Goal: Navigation & Orientation: Find specific page/section

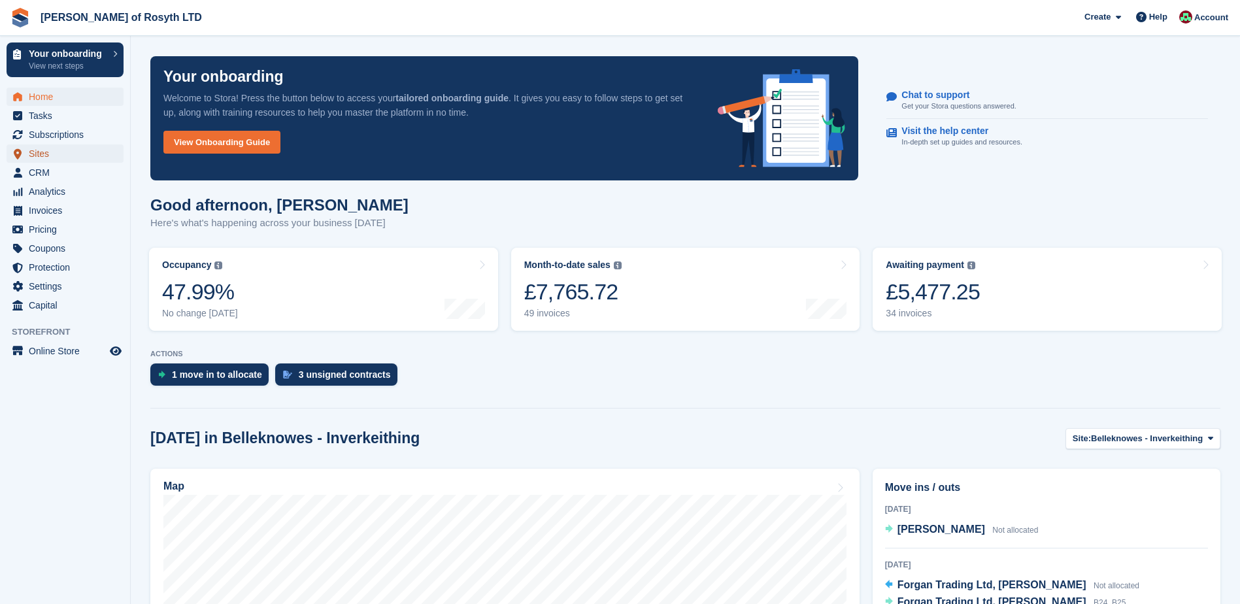
click at [27, 155] on link "Sites" at bounding box center [65, 153] width 117 height 18
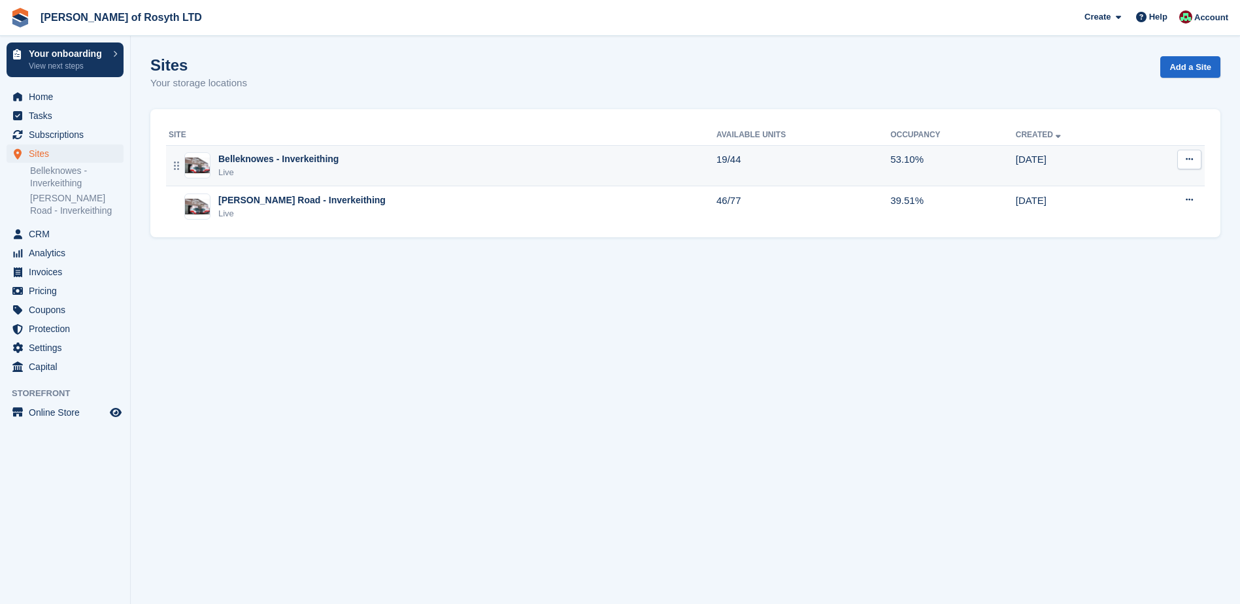
click at [248, 163] on div "Belleknowes - Inverkeithing" at bounding box center [278, 159] width 120 height 14
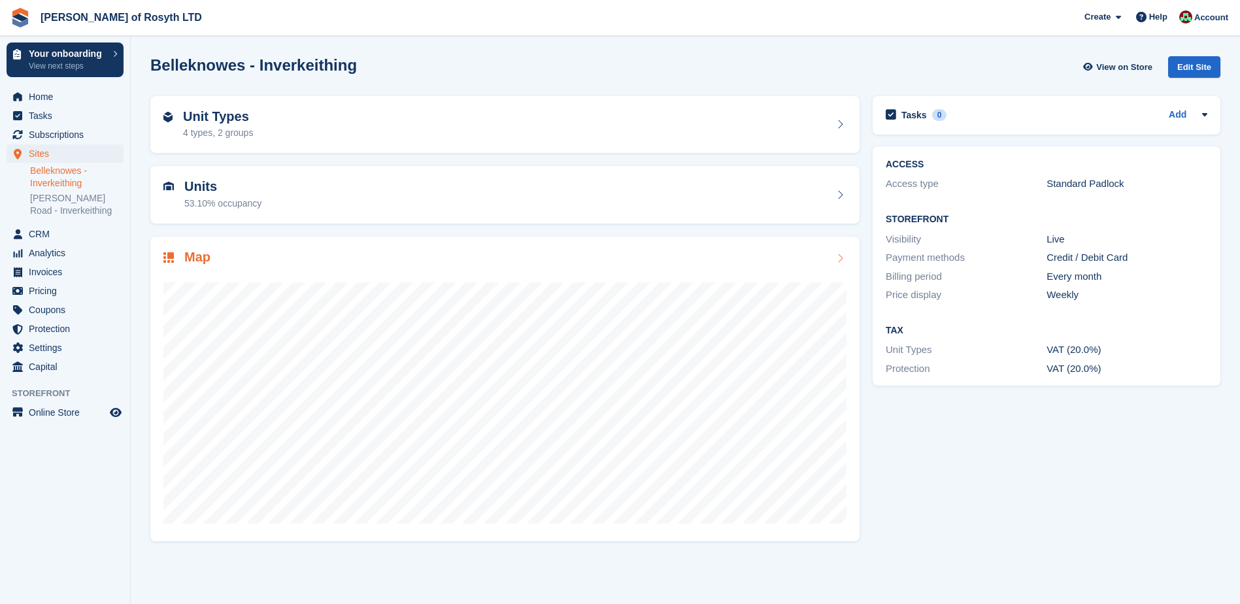
click at [173, 255] on img at bounding box center [168, 257] width 10 height 10
click at [54, 137] on span "Subscriptions" at bounding box center [68, 134] width 78 height 18
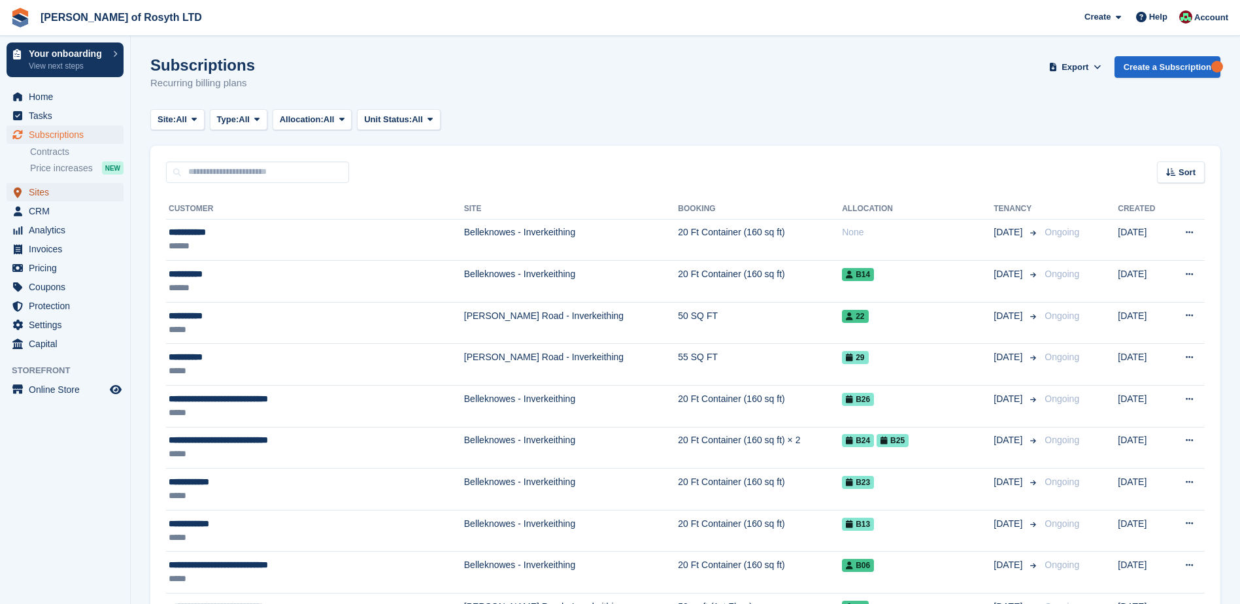
click at [34, 191] on span "Sites" at bounding box center [68, 192] width 78 height 18
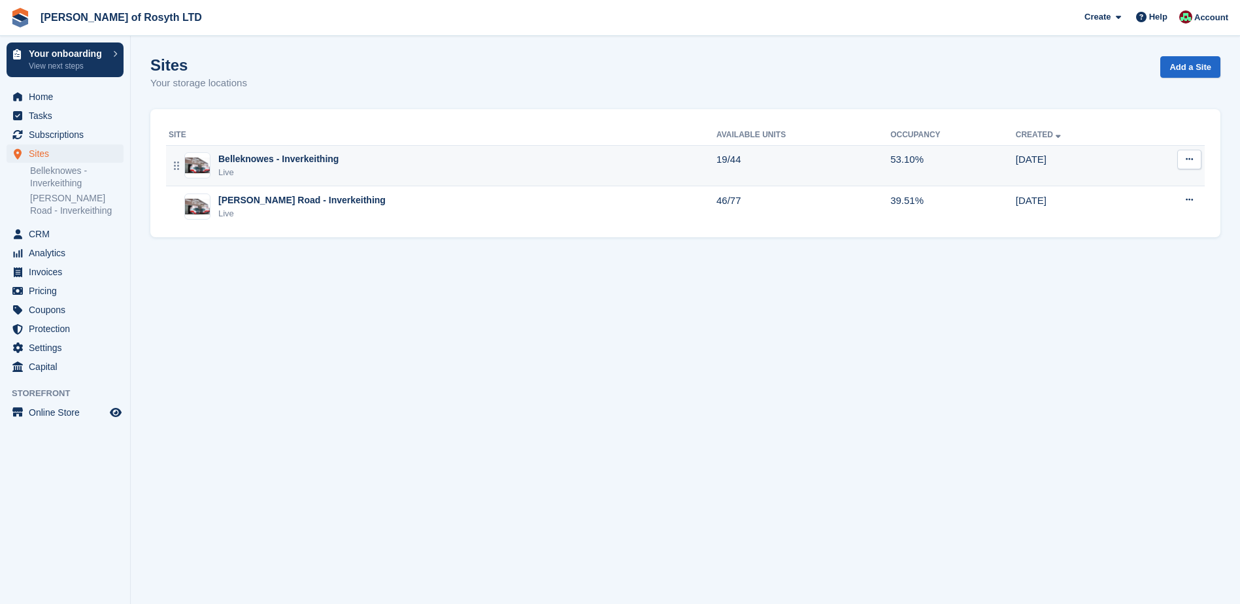
click at [312, 165] on div "Belleknowes - Inverkeithing Live" at bounding box center [278, 165] width 120 height 27
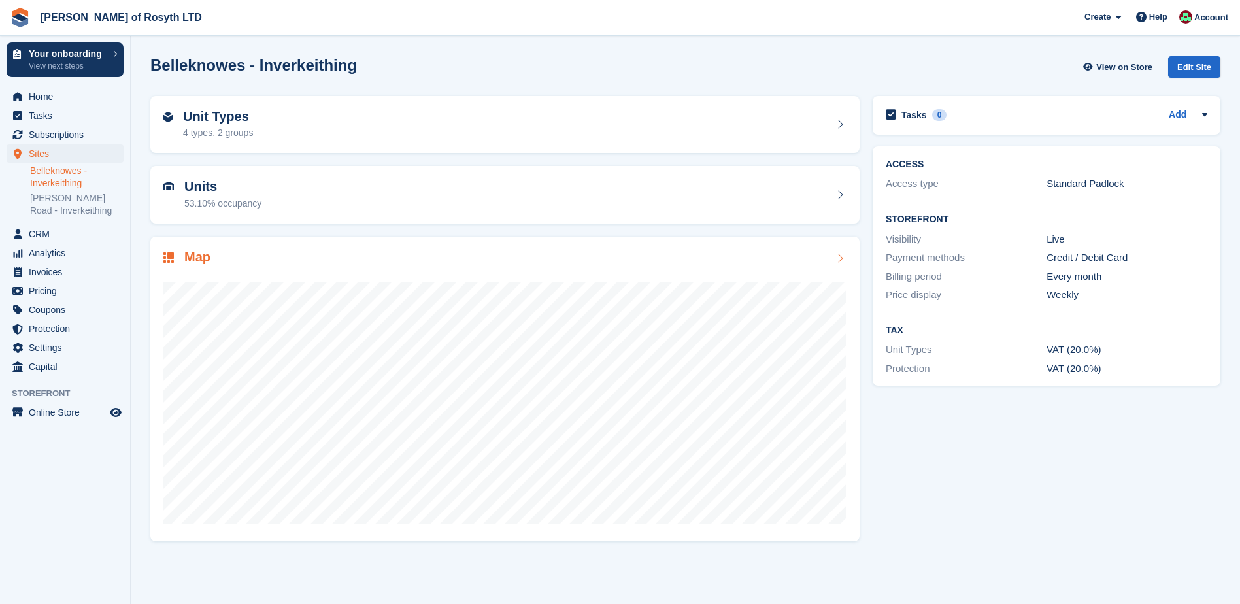
click at [169, 254] on img at bounding box center [168, 257] width 10 height 10
click at [63, 201] on link "[PERSON_NAME] Road - Inverkeithing" at bounding box center [76, 204] width 93 height 25
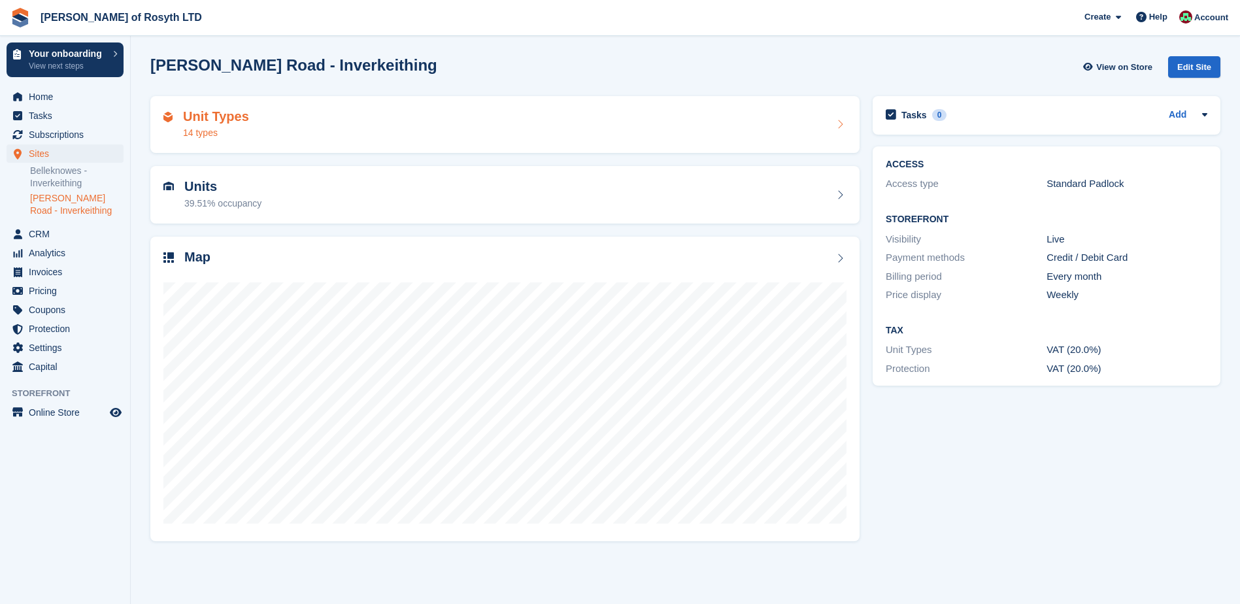
click at [207, 120] on h2 "Unit Types" at bounding box center [216, 116] width 66 height 15
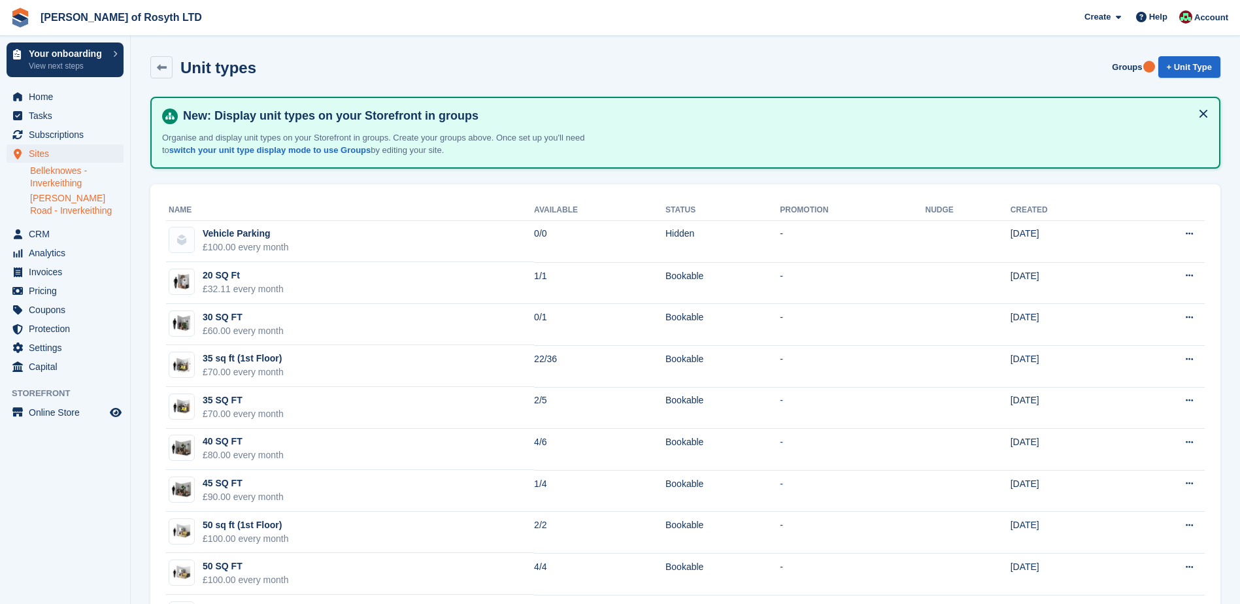
click at [56, 172] on link "Belleknowes - Inverkeithing" at bounding box center [76, 177] width 93 height 25
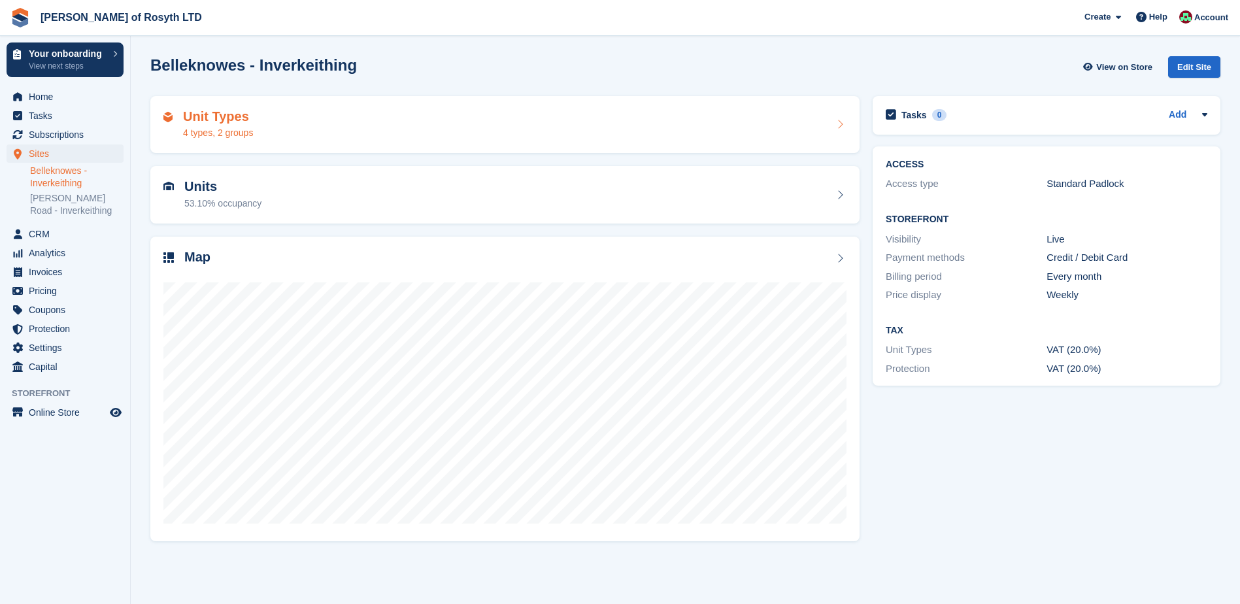
click at [210, 122] on h2 "Unit Types" at bounding box center [218, 116] width 70 height 15
